Goal: Task Accomplishment & Management: Use online tool/utility

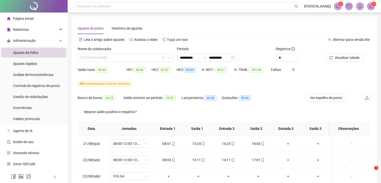
click at [139, 59] on span "[PERSON_NAME]" at bounding box center [125, 58] width 89 height 8
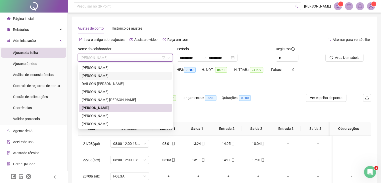
click at [105, 74] on div "[PERSON_NAME]" at bounding box center [125, 76] width 87 height 6
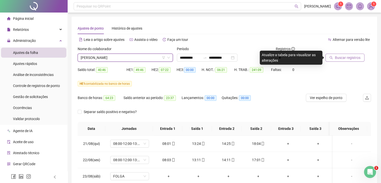
click at [348, 58] on span "Buscar registros" at bounding box center [348, 58] width 26 height 6
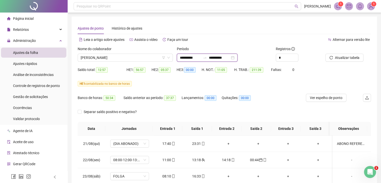
click at [188, 59] on input "**********" at bounding box center [190, 58] width 21 height 6
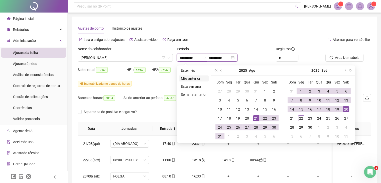
type input "**********"
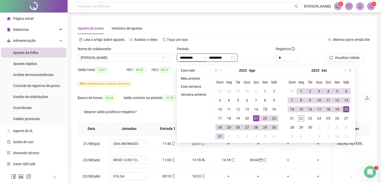
type input "**********"
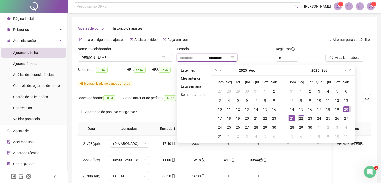
type input "**********"
click at [302, 118] on div "22" at bounding box center [301, 118] width 6 height 6
type input "**********"
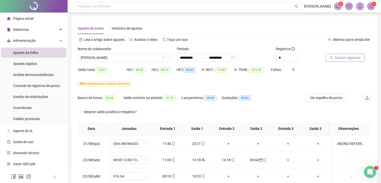
click at [341, 56] on span "Buscar registros" at bounding box center [348, 58] width 26 height 6
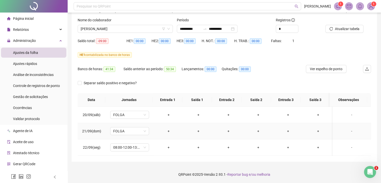
scroll to position [29, 0]
click at [124, 146] on span "08:00-12:00-13:00-18:00" at bounding box center [129, 147] width 33 height 8
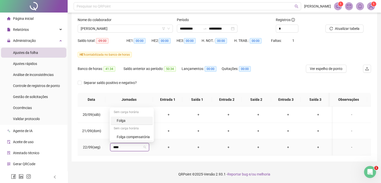
type input "*****"
click at [130, 137] on div "Folga compensatória" at bounding box center [133, 137] width 33 height 6
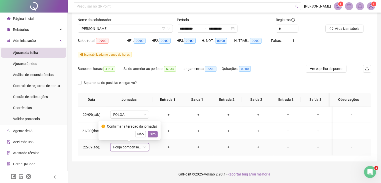
click at [151, 135] on span "Sim" at bounding box center [153, 134] width 6 height 6
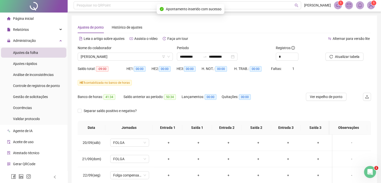
scroll to position [0, 0]
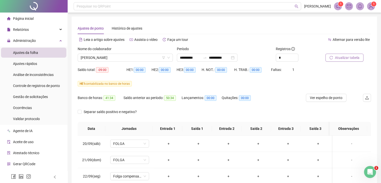
click at [344, 57] on span "Atualizar tabela" at bounding box center [347, 58] width 25 height 6
click at [198, 58] on input "**********" at bounding box center [190, 58] width 21 height 6
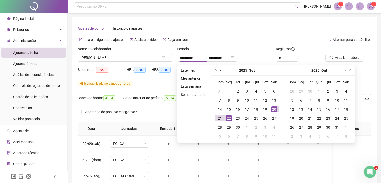
click at [220, 69] on span "prev-year" at bounding box center [221, 70] width 3 height 3
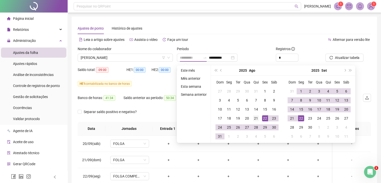
type input "**********"
click at [256, 117] on div "21" at bounding box center [256, 118] width 6 height 6
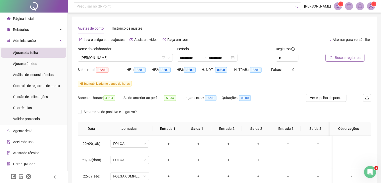
click at [346, 58] on span "Buscar registros" at bounding box center [348, 58] width 26 height 6
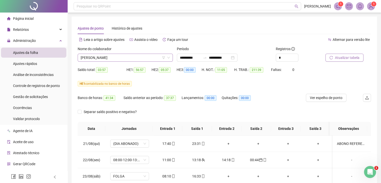
click at [143, 59] on span "[PERSON_NAME]" at bounding box center [125, 58] width 89 height 8
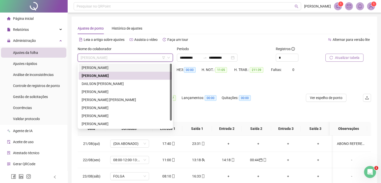
click at [105, 68] on div "[PERSON_NAME]" at bounding box center [125, 68] width 87 height 6
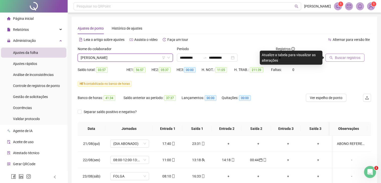
click at [346, 58] on span "Buscar registros" at bounding box center [348, 58] width 26 height 6
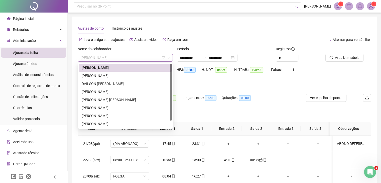
click at [128, 58] on span "[PERSON_NAME]" at bounding box center [125, 58] width 89 height 8
click at [110, 84] on div "DAILSON [PERSON_NAME]" at bounding box center [125, 84] width 87 height 6
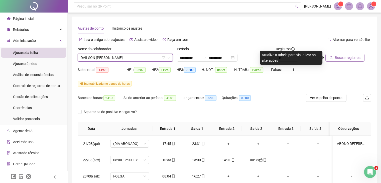
click at [359, 55] on span "Buscar registros" at bounding box center [348, 58] width 26 height 6
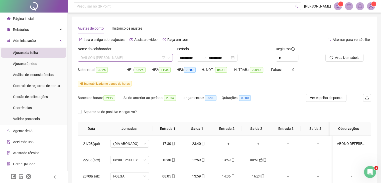
click at [116, 58] on span "DAILSON [PERSON_NAME]" at bounding box center [125, 58] width 89 height 8
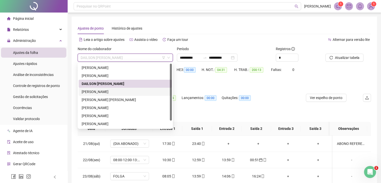
click at [107, 91] on div "[PERSON_NAME]" at bounding box center [125, 92] width 87 height 6
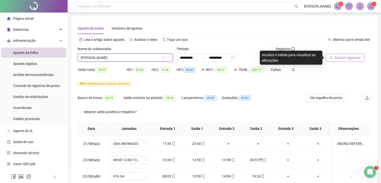
click at [338, 60] on span "Buscar registros" at bounding box center [348, 58] width 26 height 6
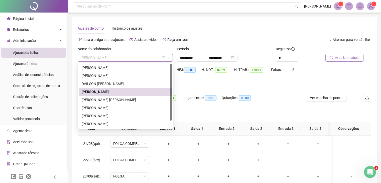
click at [139, 60] on span "[PERSON_NAME]" at bounding box center [125, 58] width 89 height 8
click at [113, 99] on div "[PERSON_NAME] [PERSON_NAME]" at bounding box center [125, 100] width 87 height 6
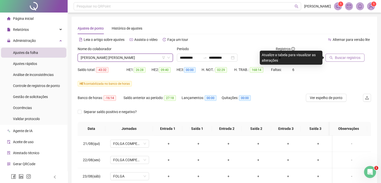
click at [347, 59] on span "Buscar registros" at bounding box center [348, 58] width 26 height 6
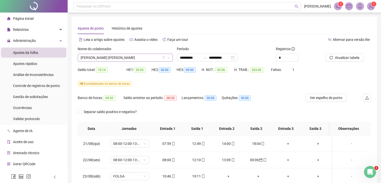
click at [138, 58] on span "[PERSON_NAME] [PERSON_NAME]" at bounding box center [125, 58] width 89 height 8
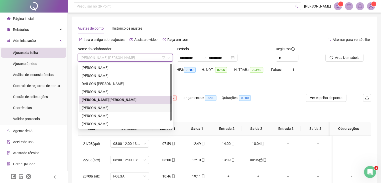
click at [103, 108] on div "[PERSON_NAME]" at bounding box center [125, 108] width 87 height 6
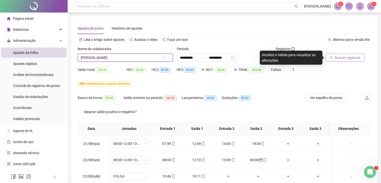
click at [346, 59] on span "Buscar registros" at bounding box center [348, 58] width 26 height 6
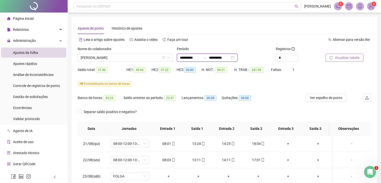
click at [227, 57] on input "**********" at bounding box center [219, 58] width 21 height 6
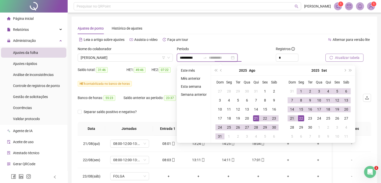
type input "**********"
click at [291, 117] on div "21" at bounding box center [292, 118] width 6 height 6
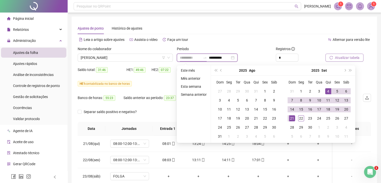
type input "**********"
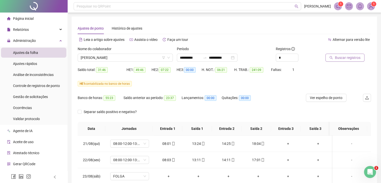
click at [341, 58] on span "Buscar registros" at bounding box center [348, 58] width 26 height 6
click at [341, 59] on span "Atualizar tabela" at bounding box center [347, 58] width 25 height 6
click at [125, 58] on span "[PERSON_NAME]" at bounding box center [125, 58] width 89 height 8
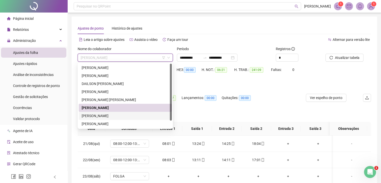
click at [109, 116] on div "[PERSON_NAME]" at bounding box center [125, 116] width 87 height 6
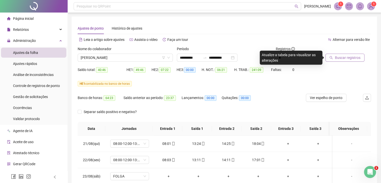
click at [343, 56] on span "Buscar registros" at bounding box center [348, 58] width 26 height 6
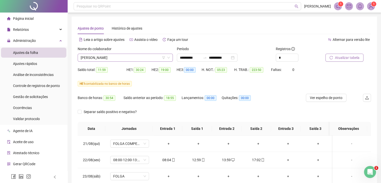
click at [132, 57] on span "[PERSON_NAME]" at bounding box center [125, 58] width 89 height 8
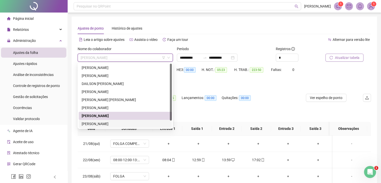
click at [105, 123] on div "[PERSON_NAME]" at bounding box center [125, 124] width 87 height 6
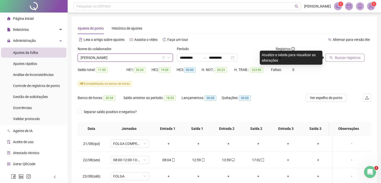
click at [342, 58] on span "Buscar registros" at bounding box center [348, 58] width 26 height 6
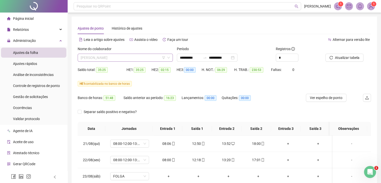
click at [132, 58] on span "[PERSON_NAME]" at bounding box center [125, 58] width 89 height 8
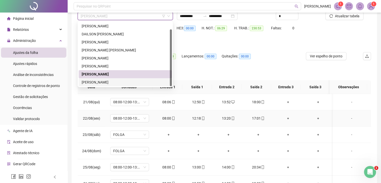
scroll to position [50, 0]
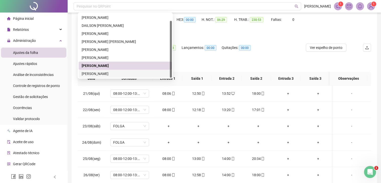
click at [106, 75] on div "[PERSON_NAME]" at bounding box center [125, 74] width 87 height 6
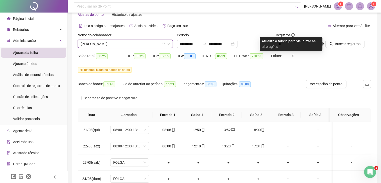
scroll to position [0, 0]
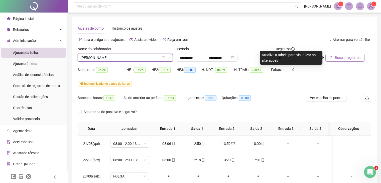
click at [343, 60] on span "Buscar registros" at bounding box center [348, 58] width 26 height 6
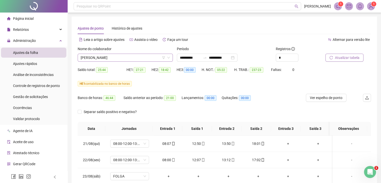
click at [123, 57] on span "[PERSON_NAME]" at bounding box center [125, 58] width 89 height 8
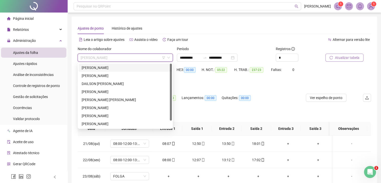
click at [105, 69] on div "[PERSON_NAME]" at bounding box center [125, 68] width 87 height 6
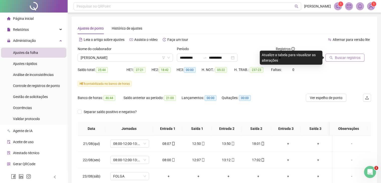
click at [345, 60] on span "Buscar registros" at bounding box center [348, 58] width 26 height 6
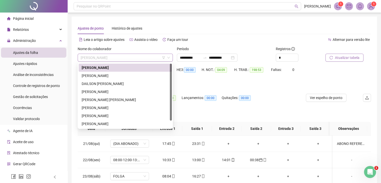
click at [128, 56] on span "[PERSON_NAME]" at bounding box center [125, 58] width 89 height 8
click at [105, 75] on div "[PERSON_NAME]" at bounding box center [125, 76] width 87 height 6
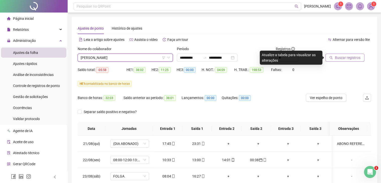
click at [352, 56] on span "Buscar registros" at bounding box center [348, 58] width 26 height 6
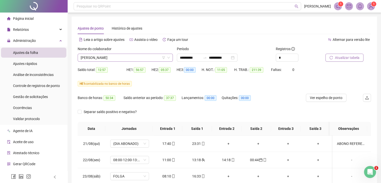
click at [134, 56] on span "[PERSON_NAME]" at bounding box center [125, 58] width 89 height 8
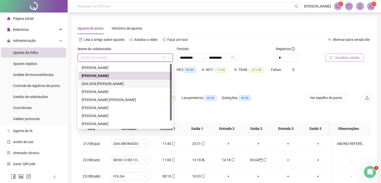
click at [107, 84] on div "DAILSON [PERSON_NAME]" at bounding box center [125, 84] width 87 height 6
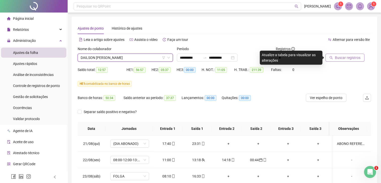
click at [352, 53] on div at bounding box center [341, 50] width 33 height 8
click at [348, 59] on span "Buscar registros" at bounding box center [348, 58] width 26 height 6
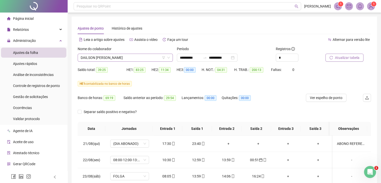
click at [131, 58] on span "DAILSON [PERSON_NAME]" at bounding box center [125, 58] width 89 height 8
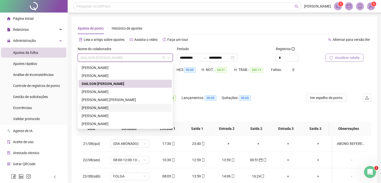
click at [107, 109] on div "[PERSON_NAME]" at bounding box center [125, 108] width 87 height 6
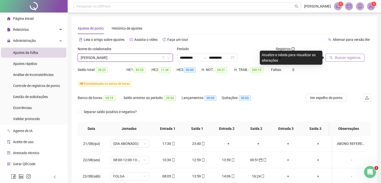
click at [342, 60] on span "Buscar registros" at bounding box center [348, 58] width 26 height 6
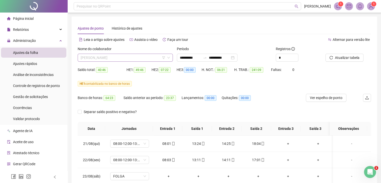
click at [130, 60] on span "[PERSON_NAME]" at bounding box center [125, 58] width 89 height 8
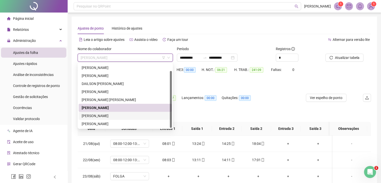
scroll to position [8, 0]
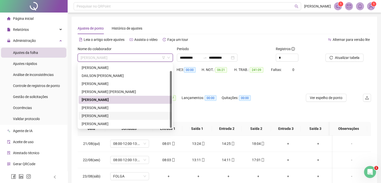
click at [106, 117] on div "[PERSON_NAME]" at bounding box center [125, 116] width 87 height 6
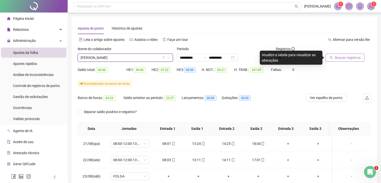
click at [352, 54] on button "Buscar registros" at bounding box center [344, 58] width 39 height 8
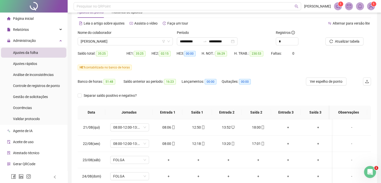
scroll to position [25, 0]
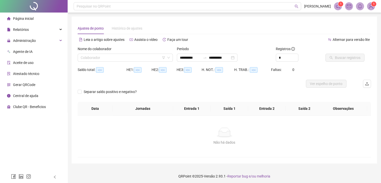
type input "**********"
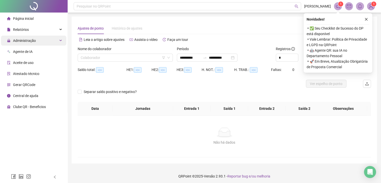
click at [59, 41] on div "Administração" at bounding box center [33, 41] width 65 height 10
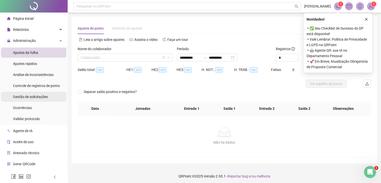
click at [38, 97] on span "Gestão de solicitações" at bounding box center [30, 97] width 35 height 4
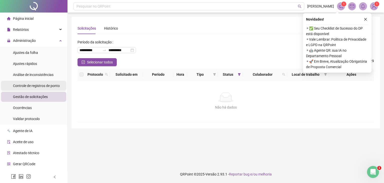
click at [42, 84] on span "Controle de registros de ponto" at bounding box center [36, 86] width 47 height 4
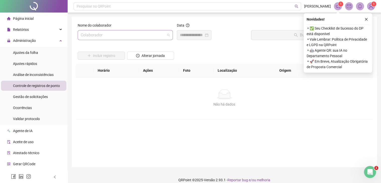
click at [121, 36] on input "search" at bounding box center [123, 35] width 85 height 10
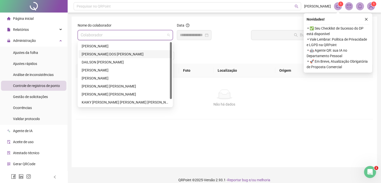
click at [102, 54] on div "[PERSON_NAME]" at bounding box center [125, 54] width 87 height 6
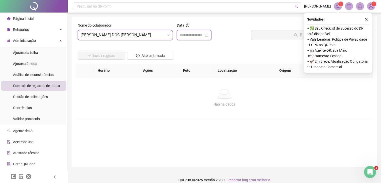
click at [196, 38] on input at bounding box center [192, 35] width 24 height 6
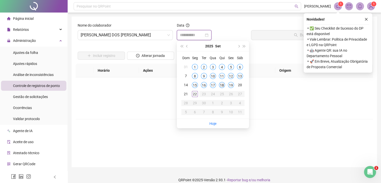
type input "**********"
click at [195, 94] on div "22" at bounding box center [195, 94] width 6 height 6
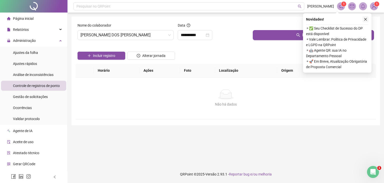
click at [366, 18] on icon "close" at bounding box center [366, 20] width 4 height 4
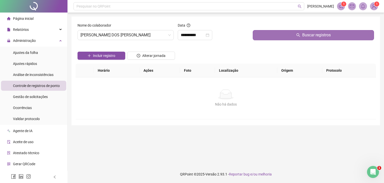
click at [316, 36] on span "Buscar registros" at bounding box center [316, 35] width 29 height 6
